Goal: Task Accomplishment & Management: Use online tool/utility

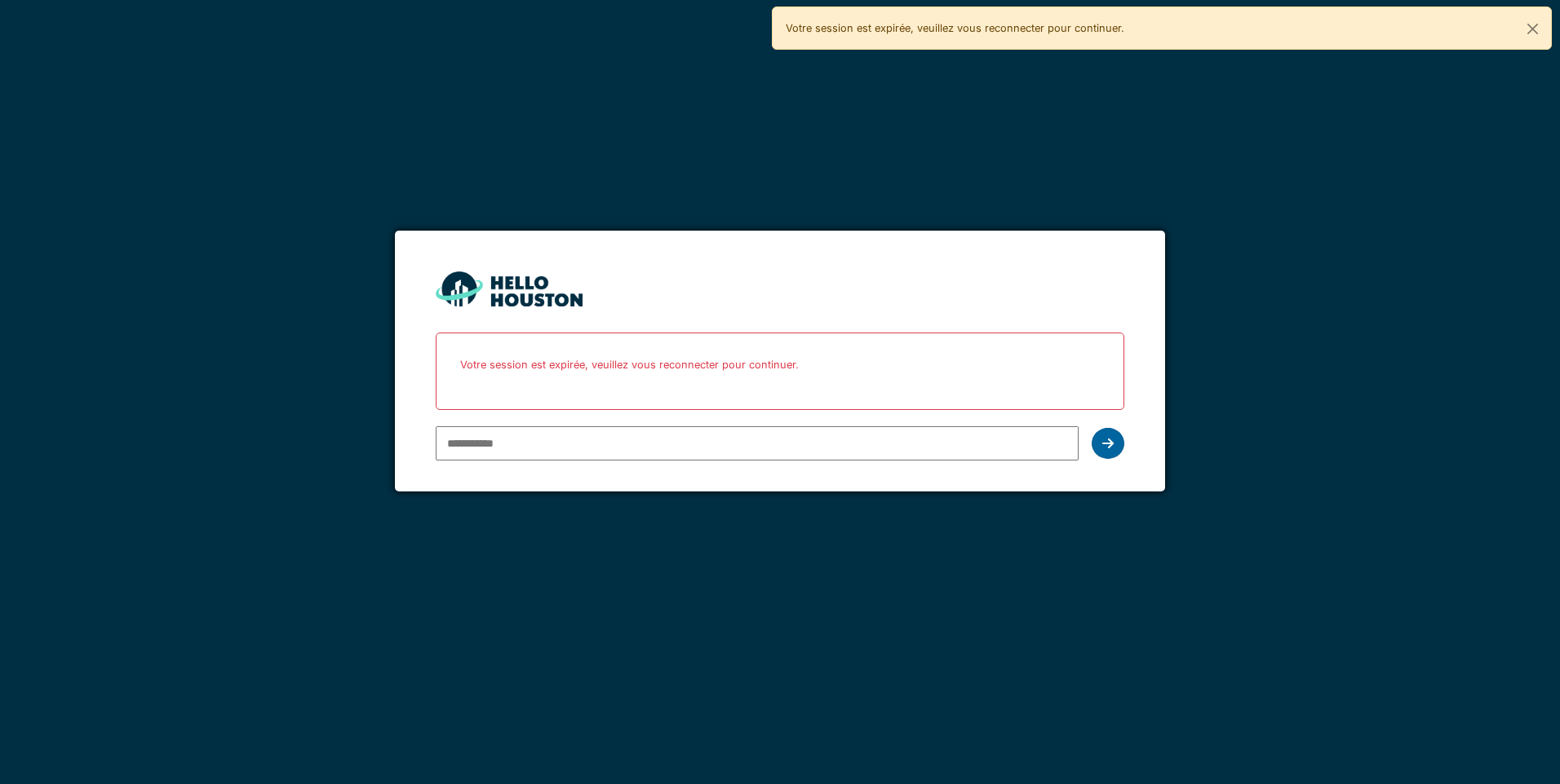
type input "**********"
click at [1108, 443] on icon at bounding box center [1108, 443] width 12 height 13
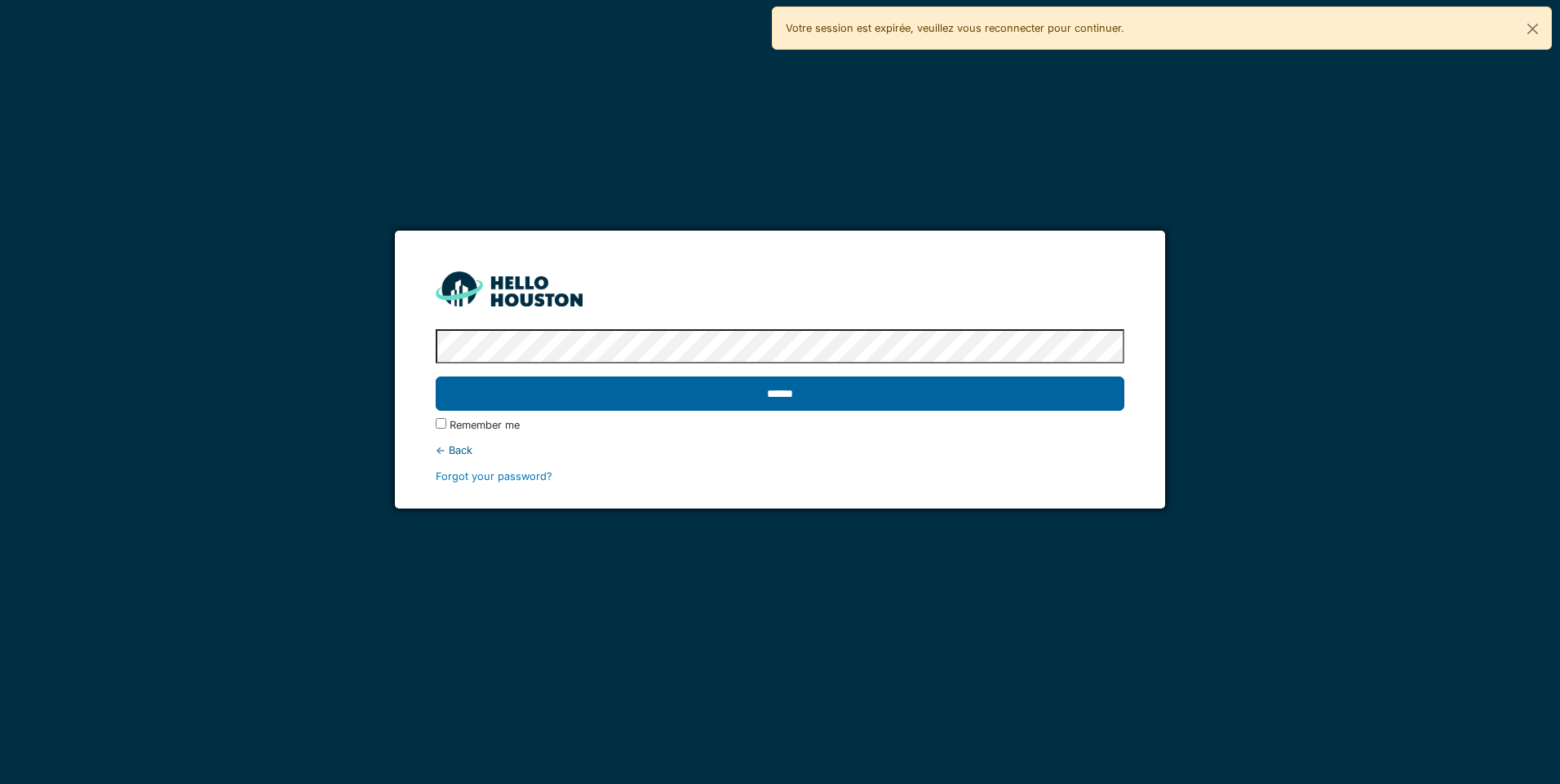
click at [784, 394] on input "******" at bounding box center [780, 394] width 688 height 35
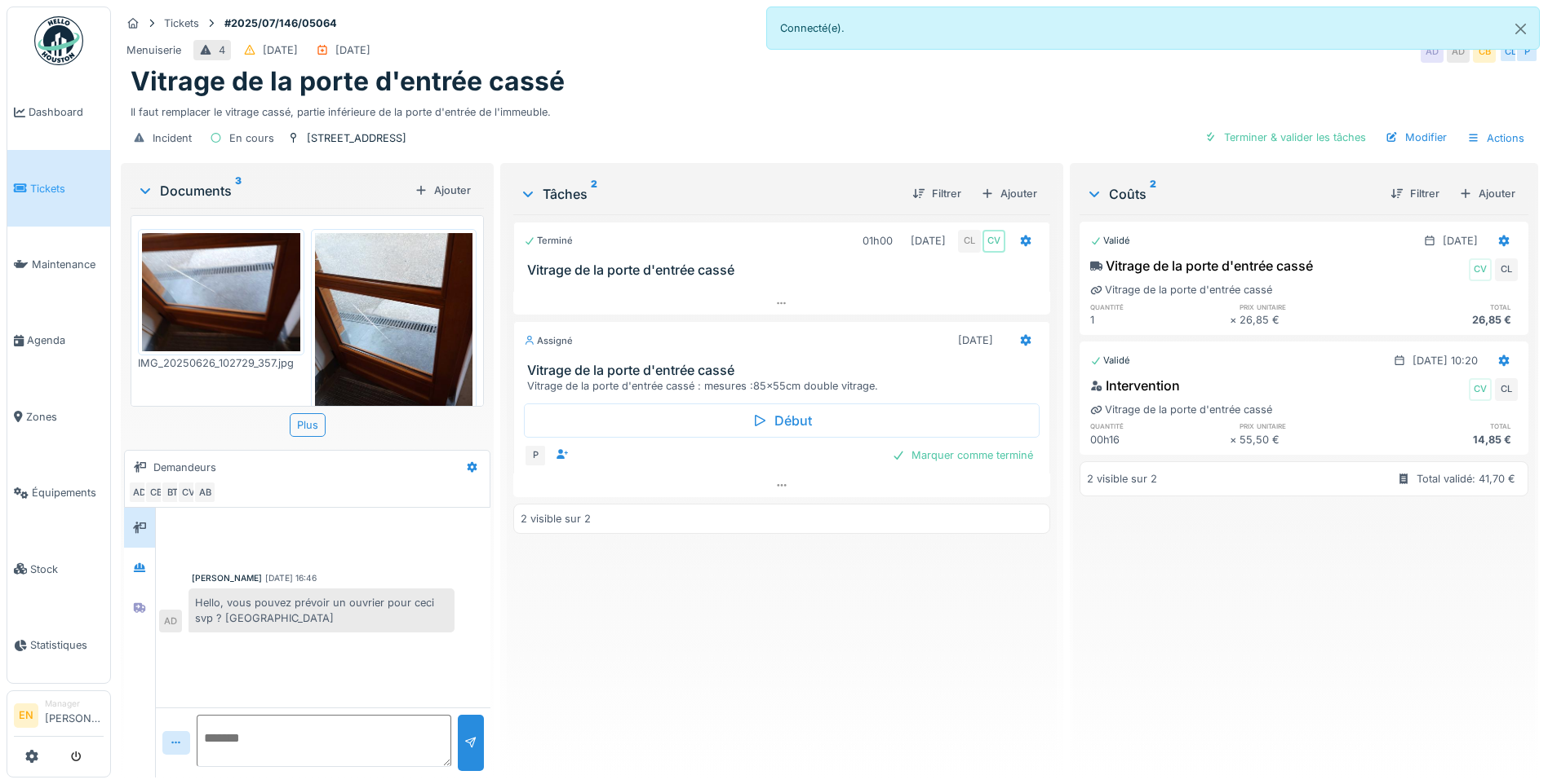
click at [697, 664] on div "Terminé 01h00 [DATE] CL CV Vitrage de la porte d'entrée cassé Assigné [DATE] Vi…" at bounding box center [780, 489] width 536 height 550
click at [1523, 26] on button "Close" at bounding box center [1519, 29] width 37 height 43
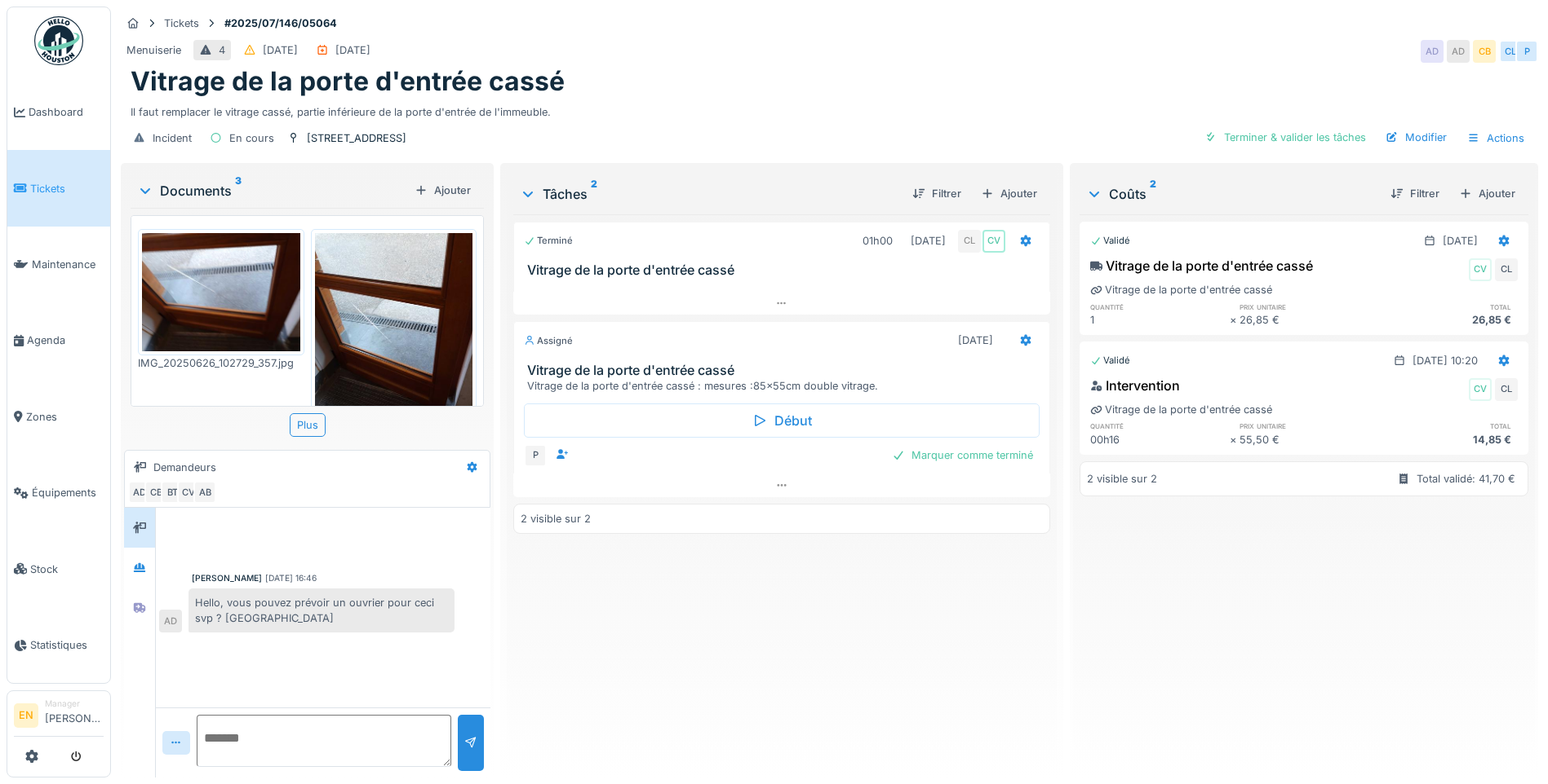
click at [587, 659] on div "Terminé 01h00 [DATE] CL CV Vitrage de la porte d'entrée cassé Assigné [DATE] Vi…" at bounding box center [780, 489] width 536 height 550
click at [616, 678] on div "Terminé 01h00 [DATE] CL CV Vitrage de la porte d'entrée cassé Assigné [DATE] Vi…" at bounding box center [780, 489] width 536 height 550
click at [777, 488] on icon at bounding box center [781, 485] width 13 height 11
click at [685, 649] on div "Terminé 01h00 [DATE] CL CV Vitrage de la porte d'entrée cassé Assigné [DATE] Vi…" at bounding box center [780, 489] width 536 height 550
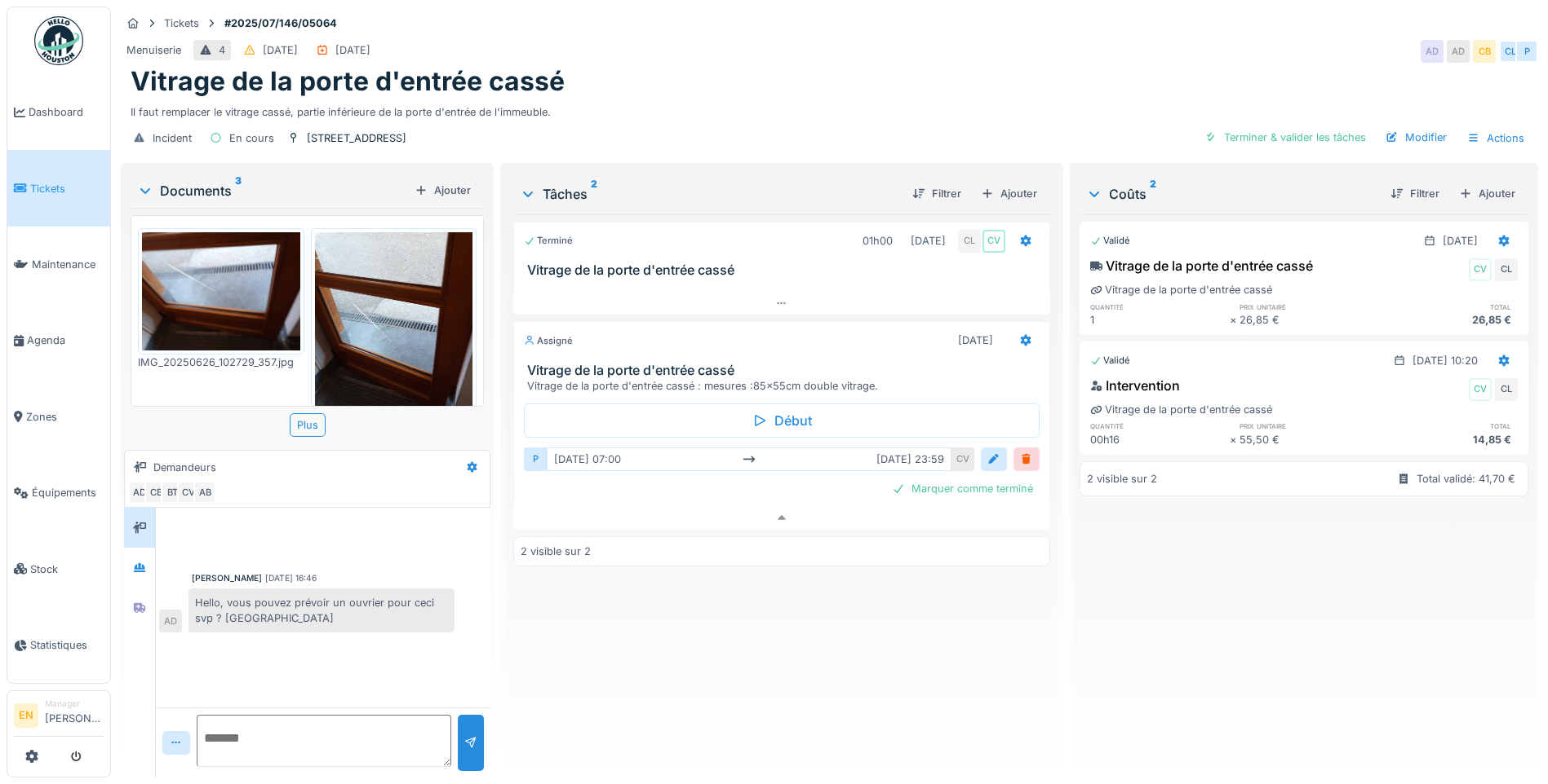
scroll to position [0, 0]
click at [618, 623] on div "Terminé 01h00 [DATE] CL CV Vitrage de la porte d'entrée cassé Assigné [DATE] Vi…" at bounding box center [780, 489] width 536 height 550
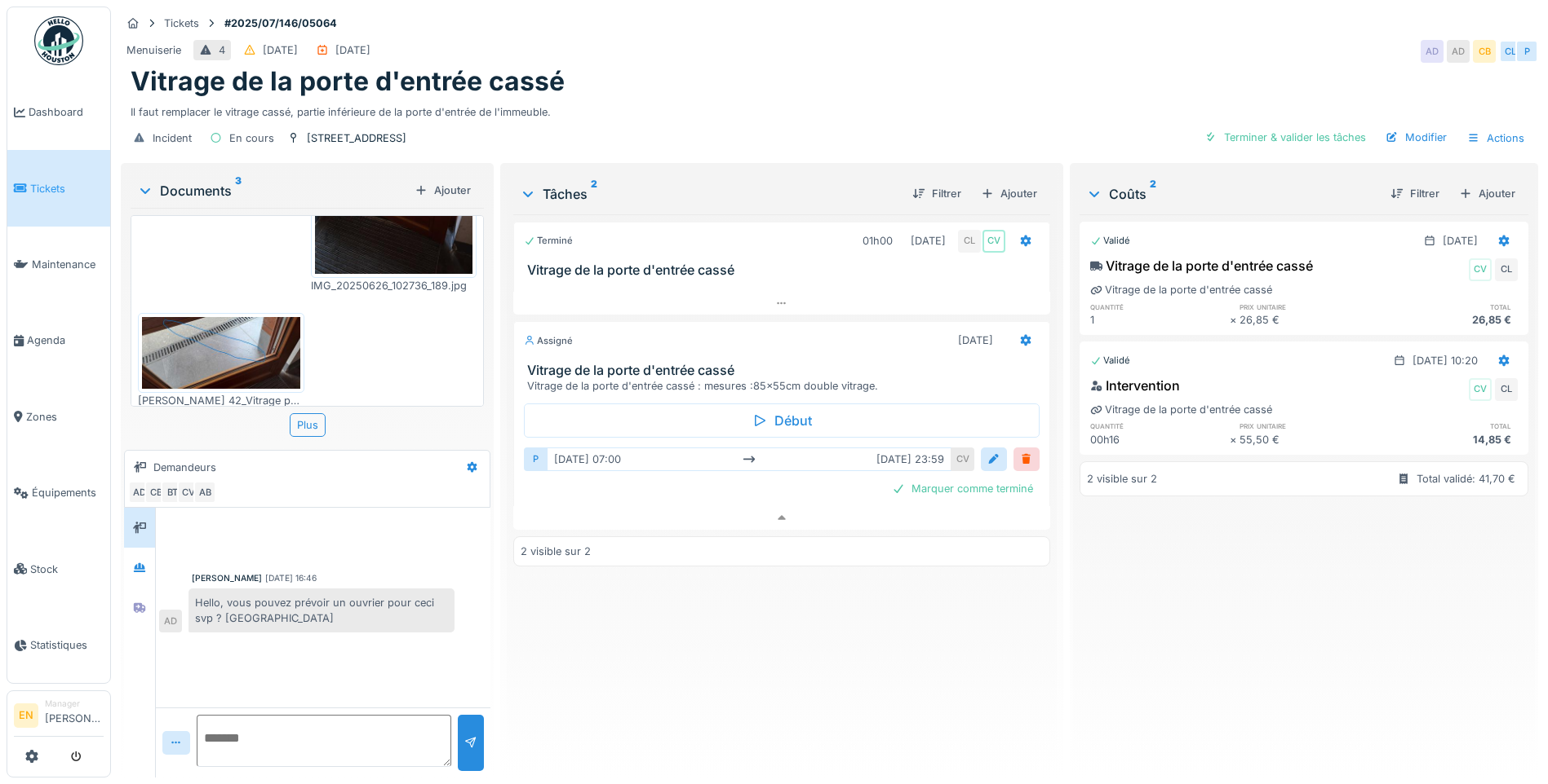
scroll to position [172, 0]
click at [285, 414] on div "Plus" at bounding box center [307, 426] width 354 height 24
click at [304, 414] on div "Plus" at bounding box center [307, 426] width 36 height 24
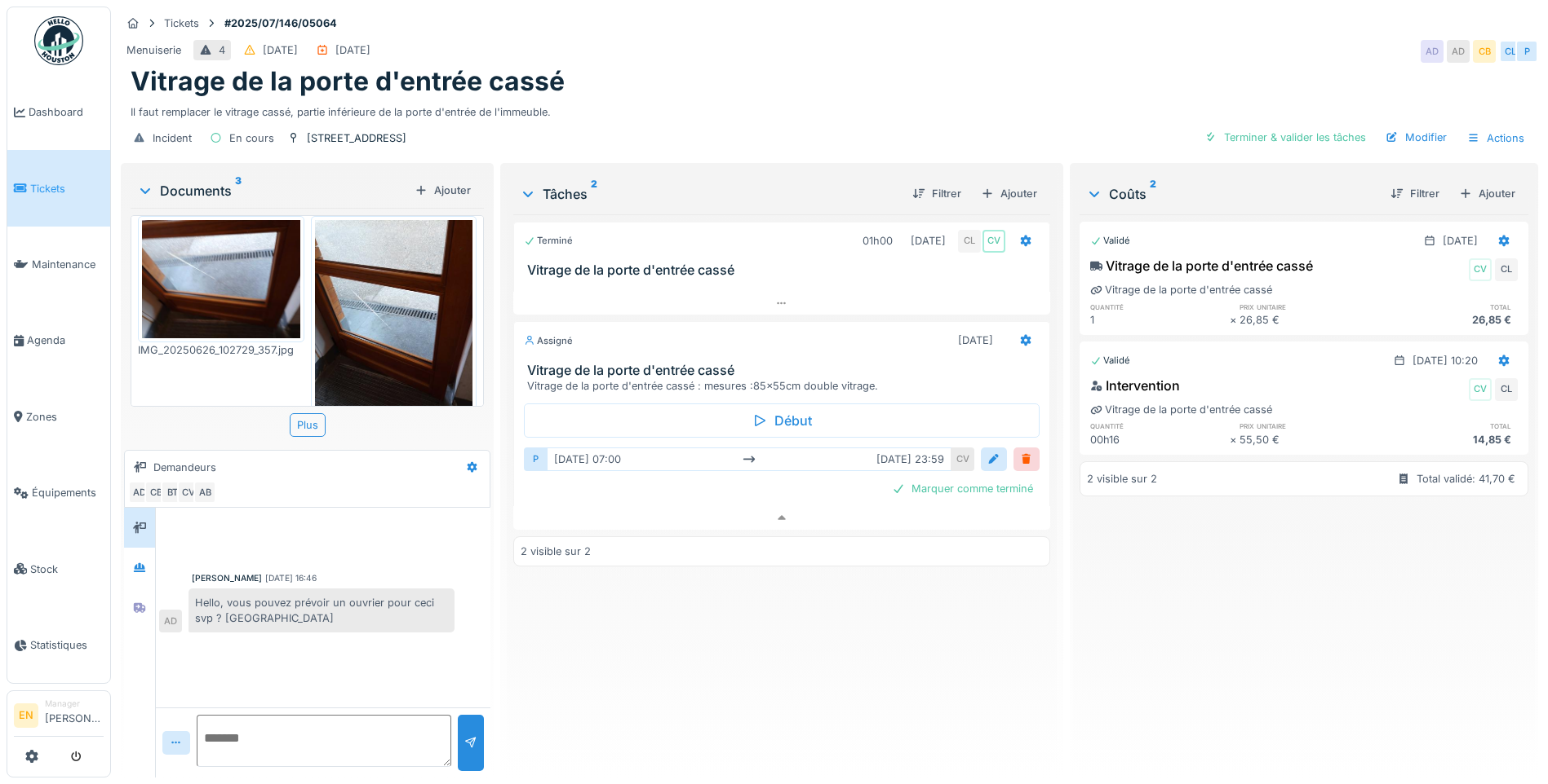
scroll to position [0, 0]
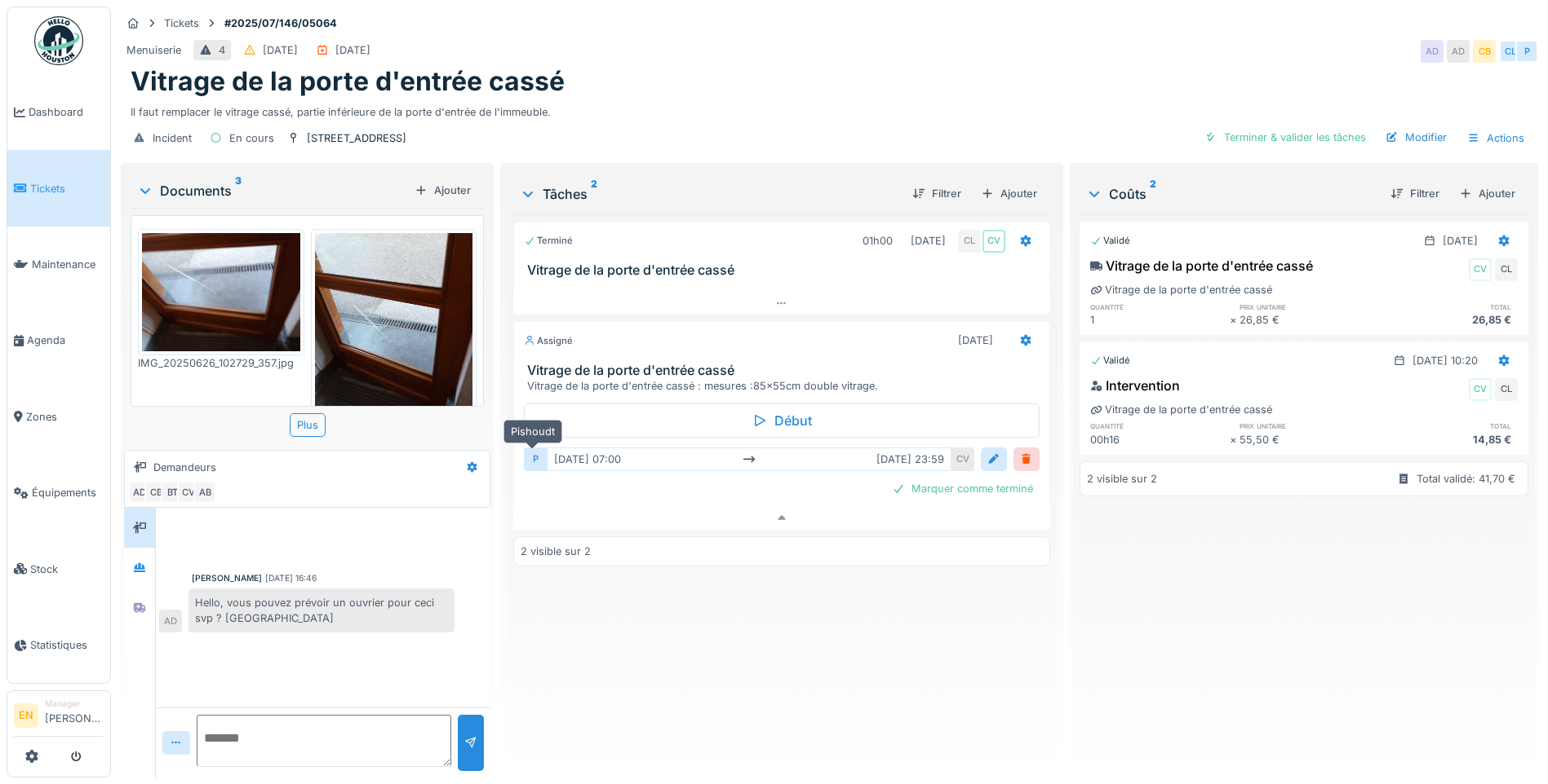
click at [527, 447] on div "P" at bounding box center [534, 459] width 23 height 24
click at [702, 673] on div "Terminé 01h00 [DATE] CL CV Vitrage de la porte d'entrée cassé Assigné [DATE] Vi…" at bounding box center [780, 489] width 536 height 550
click at [796, 119] on div "Incident En cours rue l'olivier 42 Terminer & valider les tâches Modifier Actio…" at bounding box center [829, 137] width 1417 height 37
click at [1222, 66] on div "Vitrage de la porte d'entrée cassé" at bounding box center [829, 81] width 1398 height 31
click at [1233, 71] on div "Vitrage de la porte d'entrée cassé" at bounding box center [829, 81] width 1398 height 31
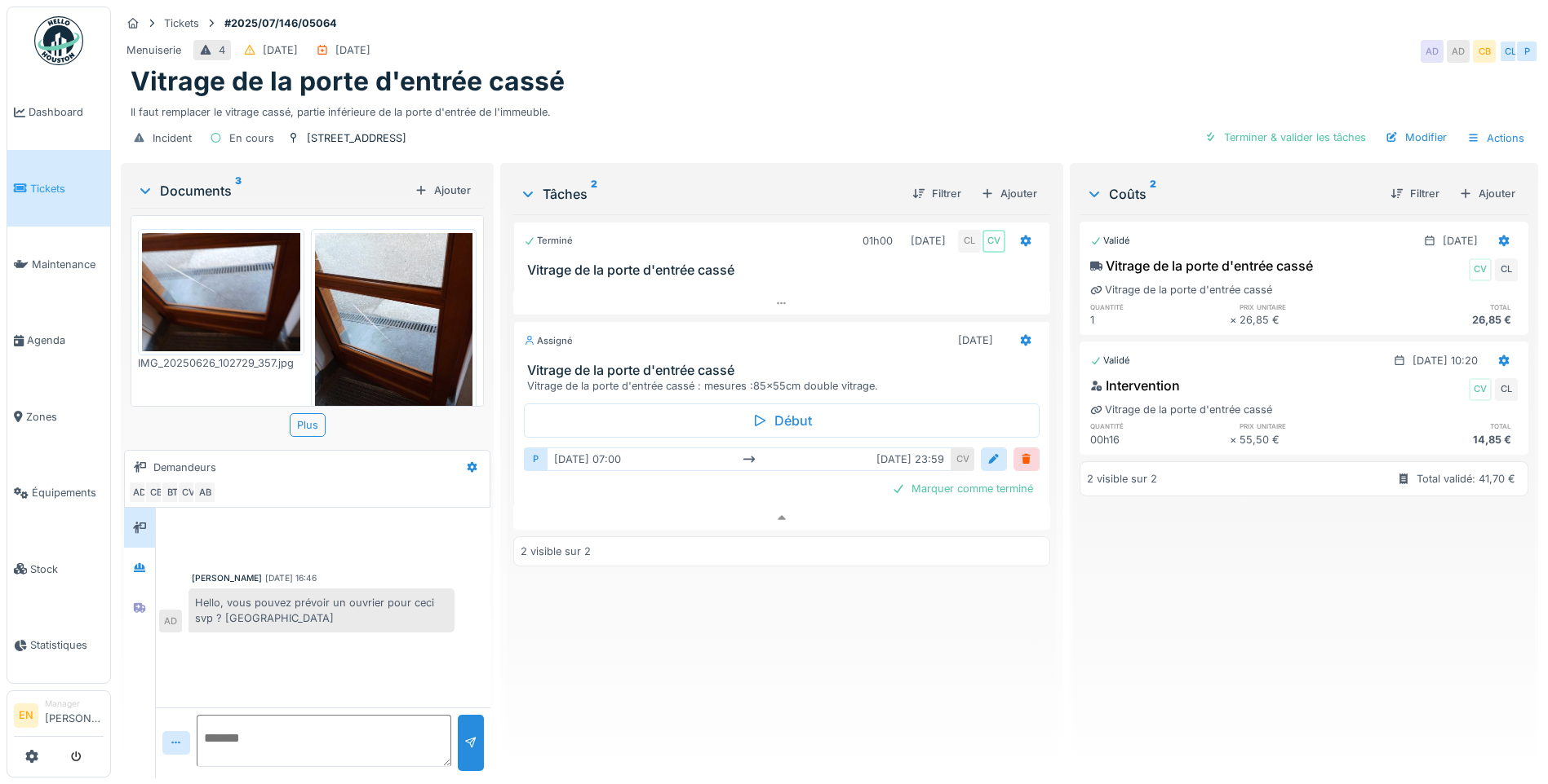
click at [1018, 76] on div "Vitrage de la porte d'entrée cassé" at bounding box center [829, 81] width 1398 height 31
click at [1068, 74] on div "Vitrage de la porte d'entrée cassé" at bounding box center [829, 81] width 1398 height 31
click at [1226, 24] on div "Tickets #2025/07/146/05064 Menuiserie 4 [DATE] [DATE] AD CB CL P Vitrage de la …" at bounding box center [829, 83] width 1424 height 153
click at [1191, 66] on div "Vitrage de la porte d'entrée cassé" at bounding box center [829, 81] width 1398 height 31
click at [890, 119] on div "Incident En cours rue l'olivier 42 Terminer & valider les tâches Modifier Actio…" at bounding box center [829, 137] width 1417 height 37
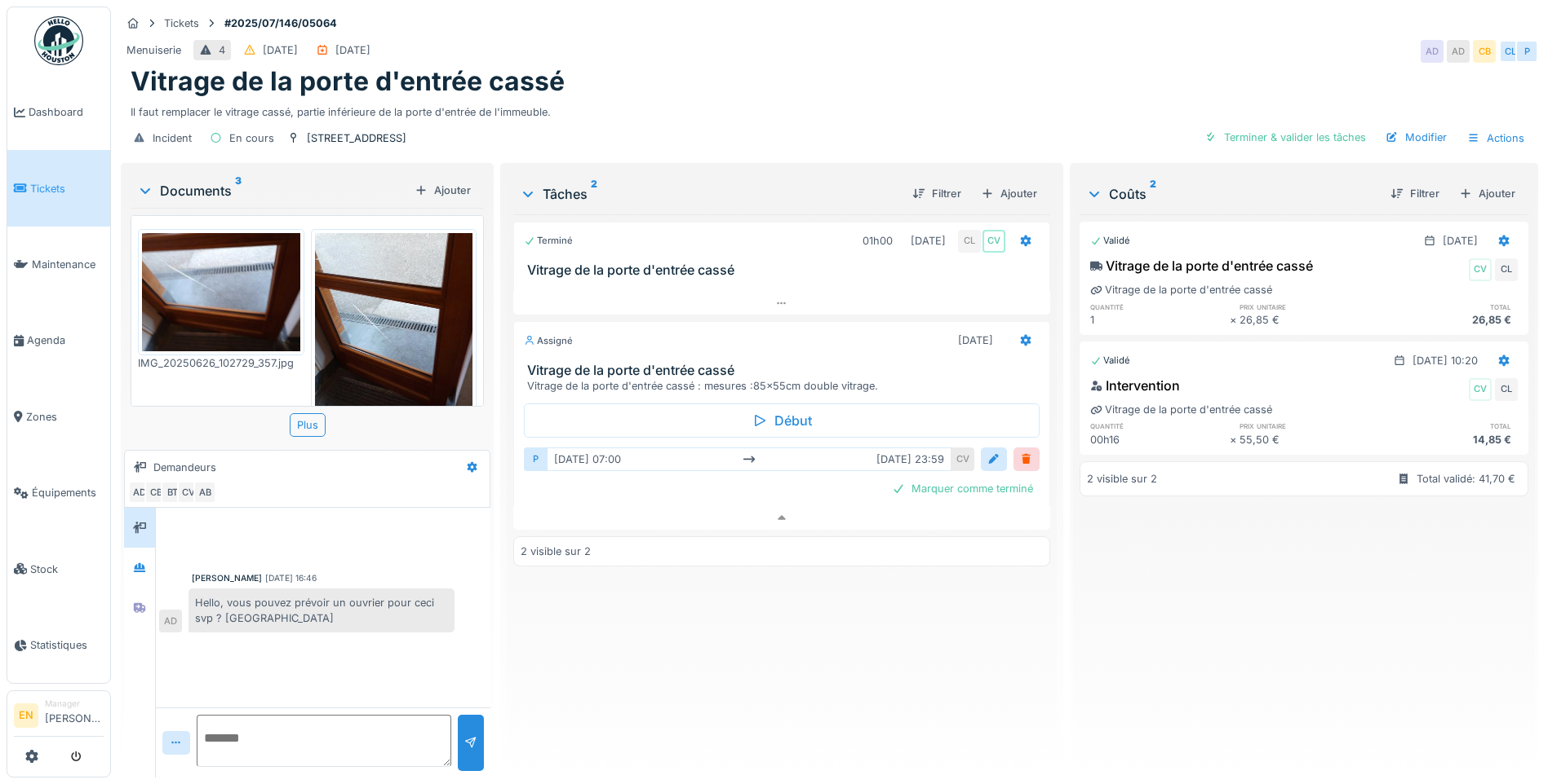
click at [1150, 637] on div "Validé [DATE] Vitrage de la porte d'entrée cassé CV CL Vitrage de la porte d'en…" at bounding box center [1304, 489] width 448 height 550
